Goal: Find contact information: Find contact information

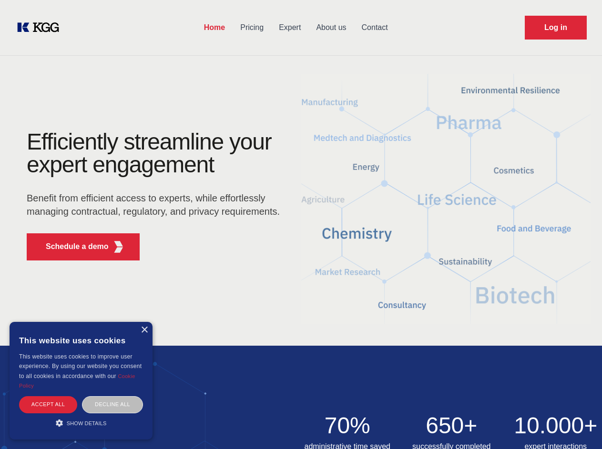
click at [301, 224] on div "Efficiently streamline your expert engagement Benefit from efficient access to …" at bounding box center [156, 200] width 290 height 138
click at [71, 247] on p "Schedule a demo" at bounding box center [77, 246] width 63 height 11
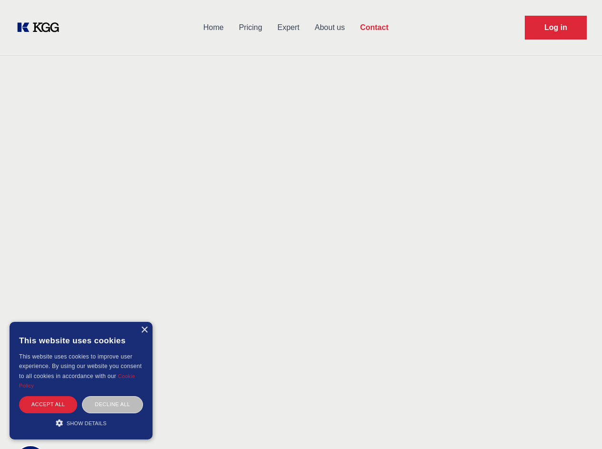
click at [144, 330] on div "× This website uses cookies This website uses cookies to improve user experienc…" at bounding box center [81, 381] width 143 height 118
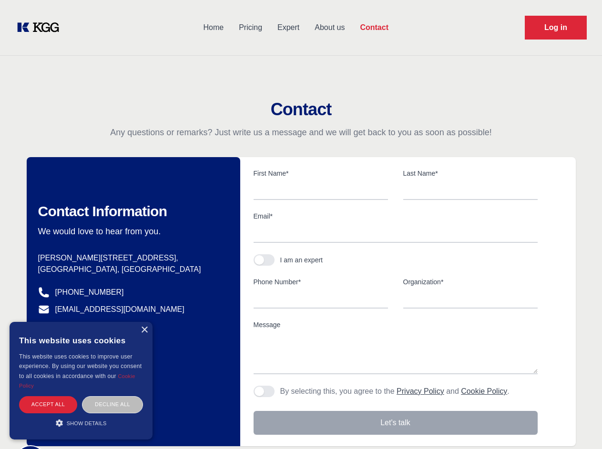
click at [48, 405] on div "Accept all" at bounding box center [48, 404] width 58 height 17
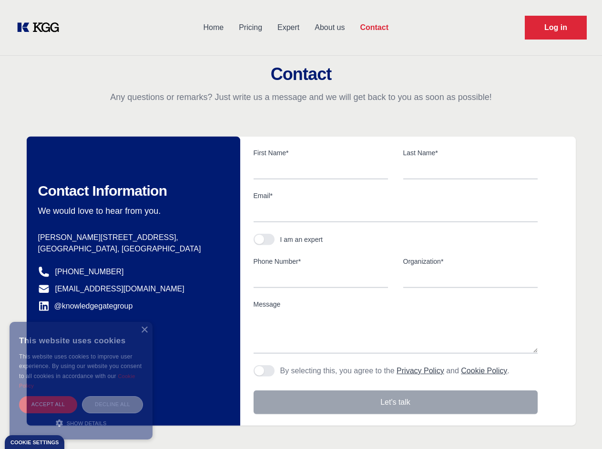
click at [112, 405] on div "Decline all" at bounding box center [112, 404] width 61 height 17
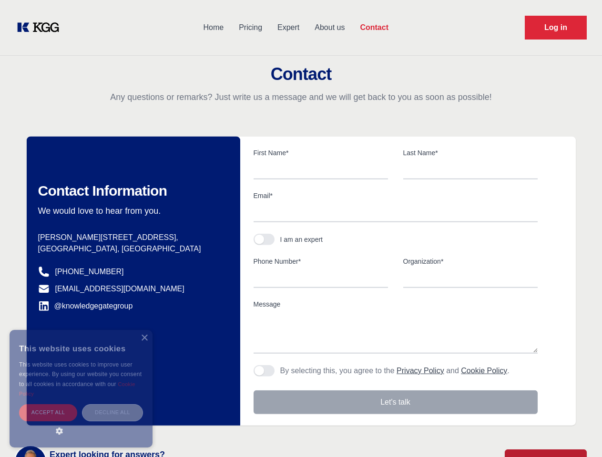
click at [81, 423] on main "Contact Any questions or remarks? Just write us a message and we will get back …" at bounding box center [301, 248] width 602 height 496
